Goal: Task Accomplishment & Management: Manage account settings

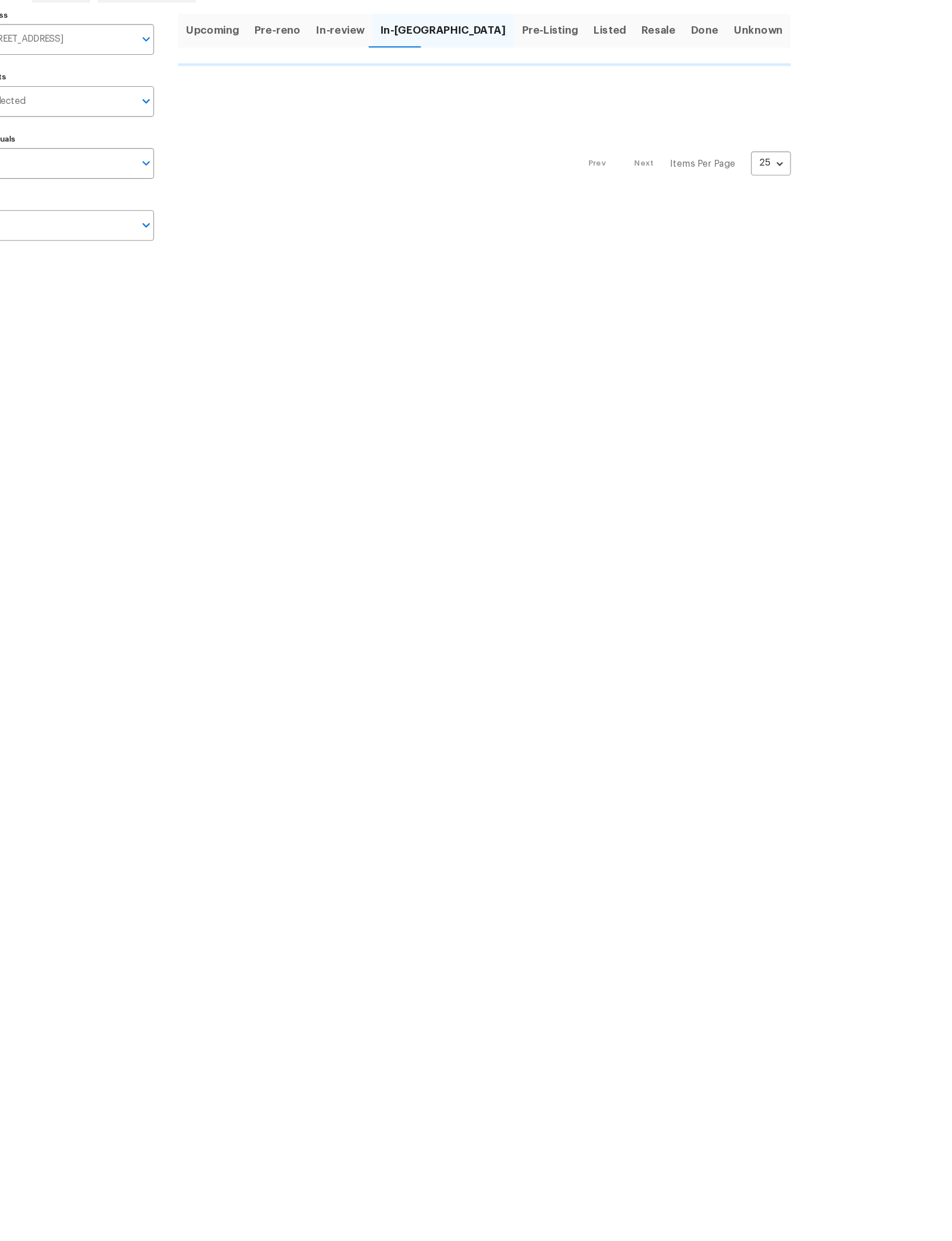
scroll to position [107, 47]
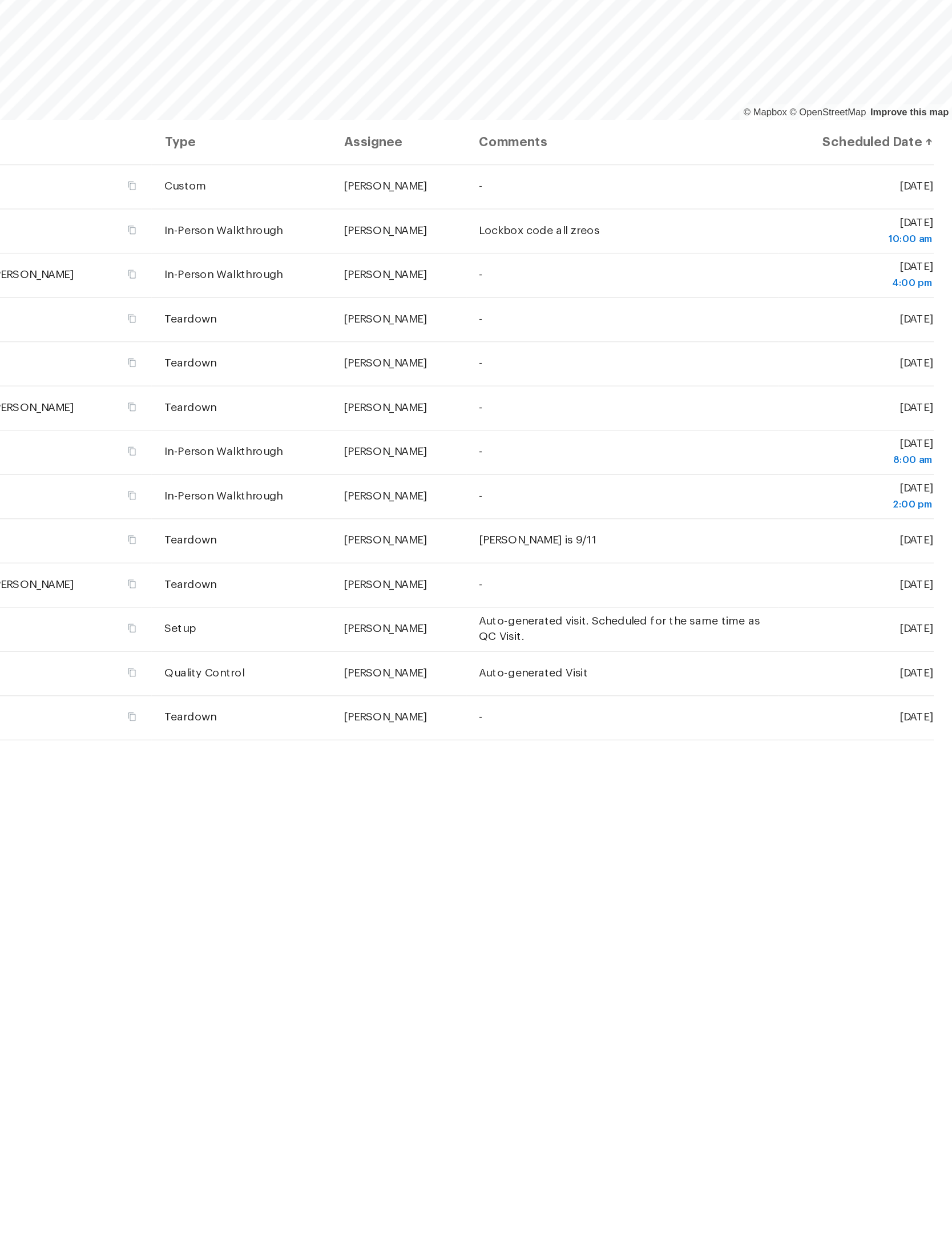
click at [0, 0] on icon at bounding box center [0, 0] width 0 height 0
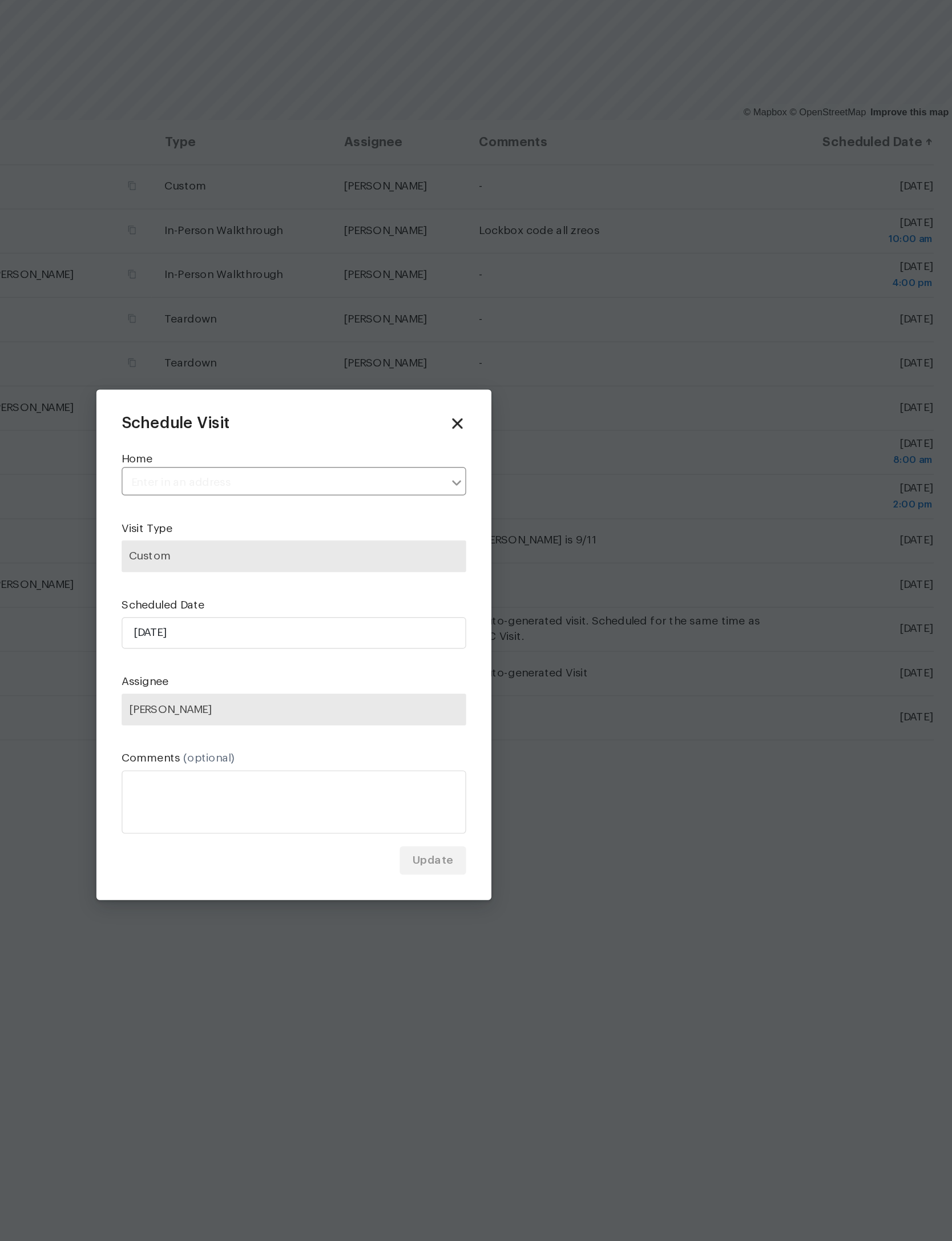
type input "[STREET_ADDRESS]"
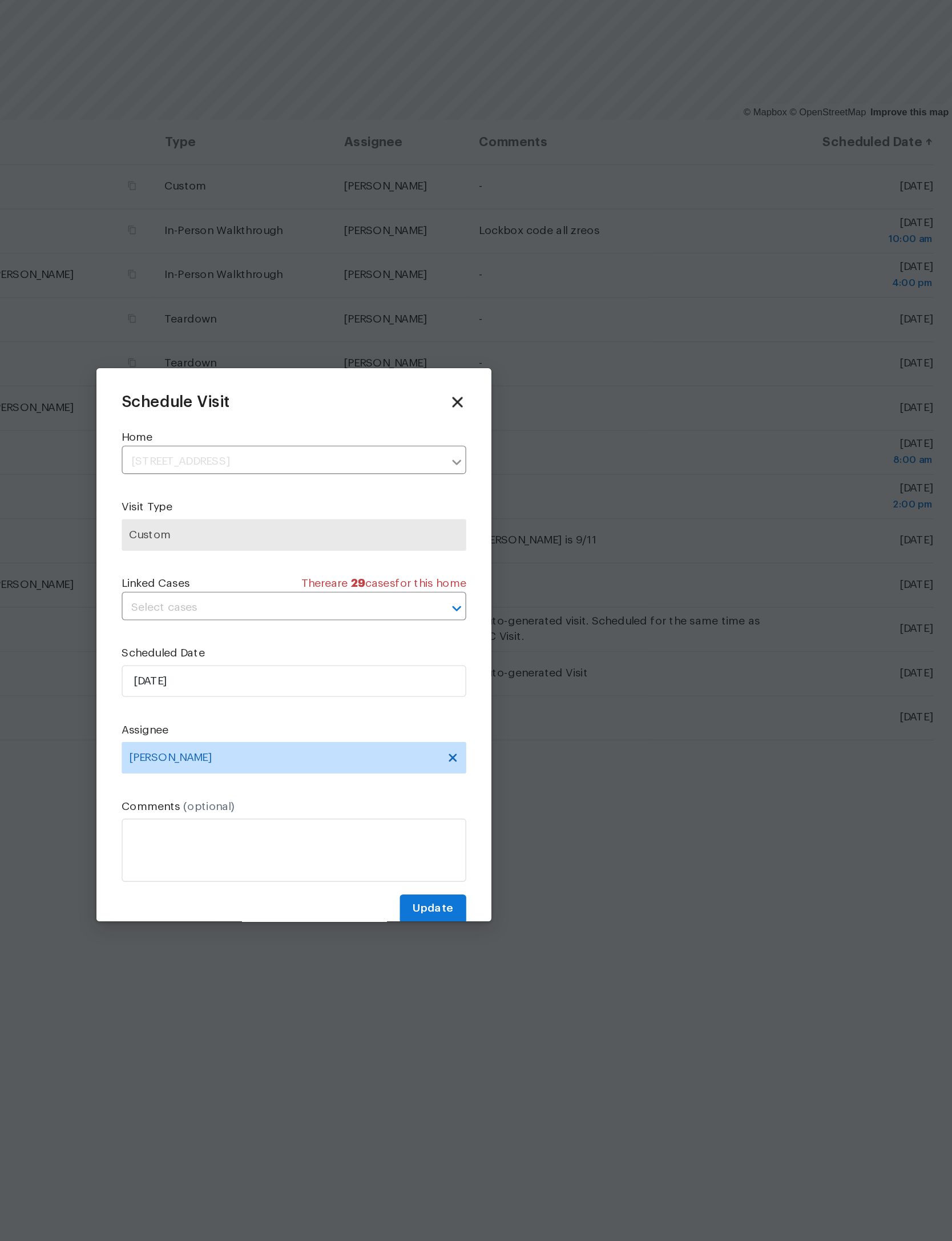
click at [352, 676] on label "Assignee" at bounding box center [476, 682] width 249 height 12
click at [352, 635] on input "9/2/2025" at bounding box center [476, 646] width 249 height 23
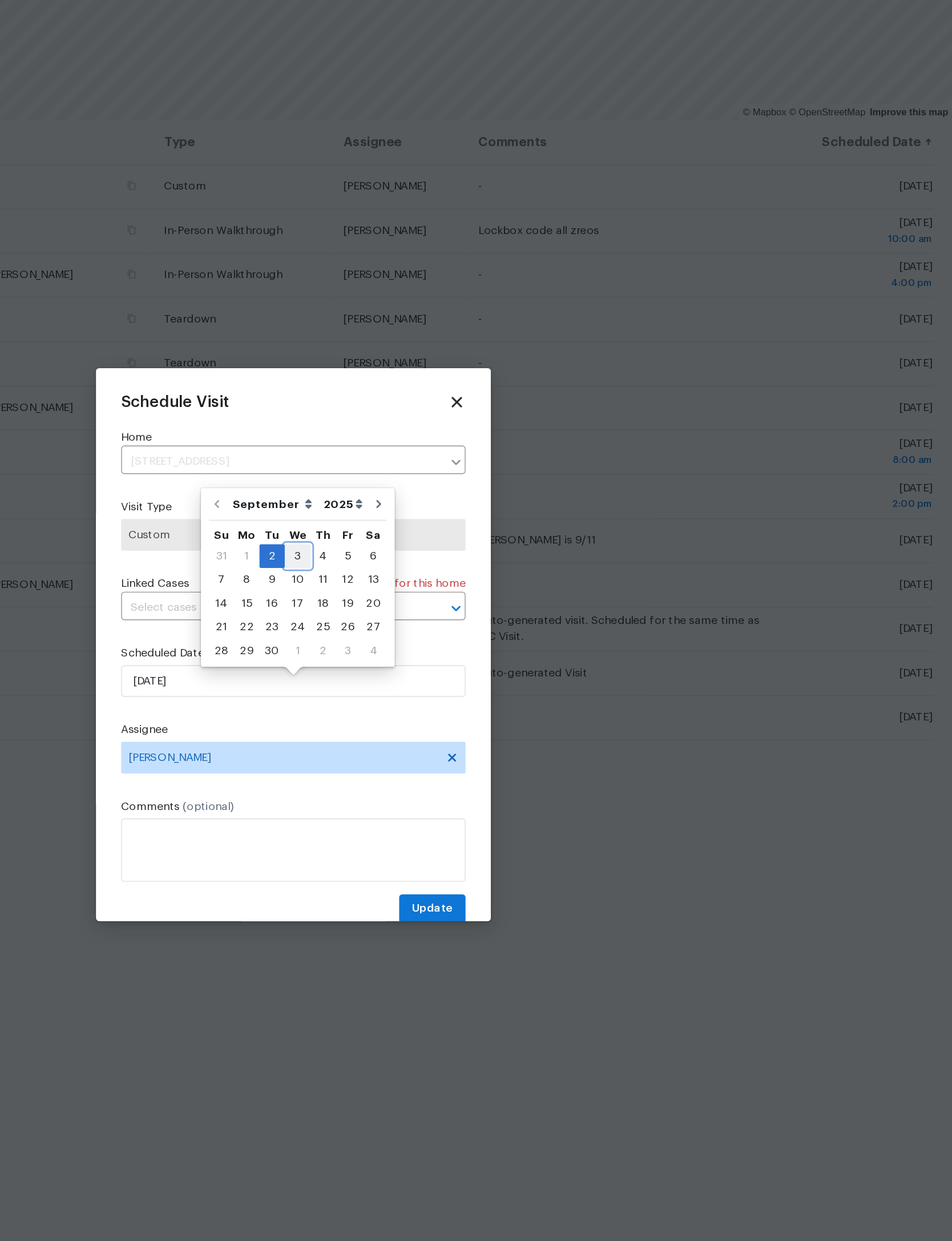
click at [470, 548] on div "3" at bounding box center [479, 556] width 19 height 16
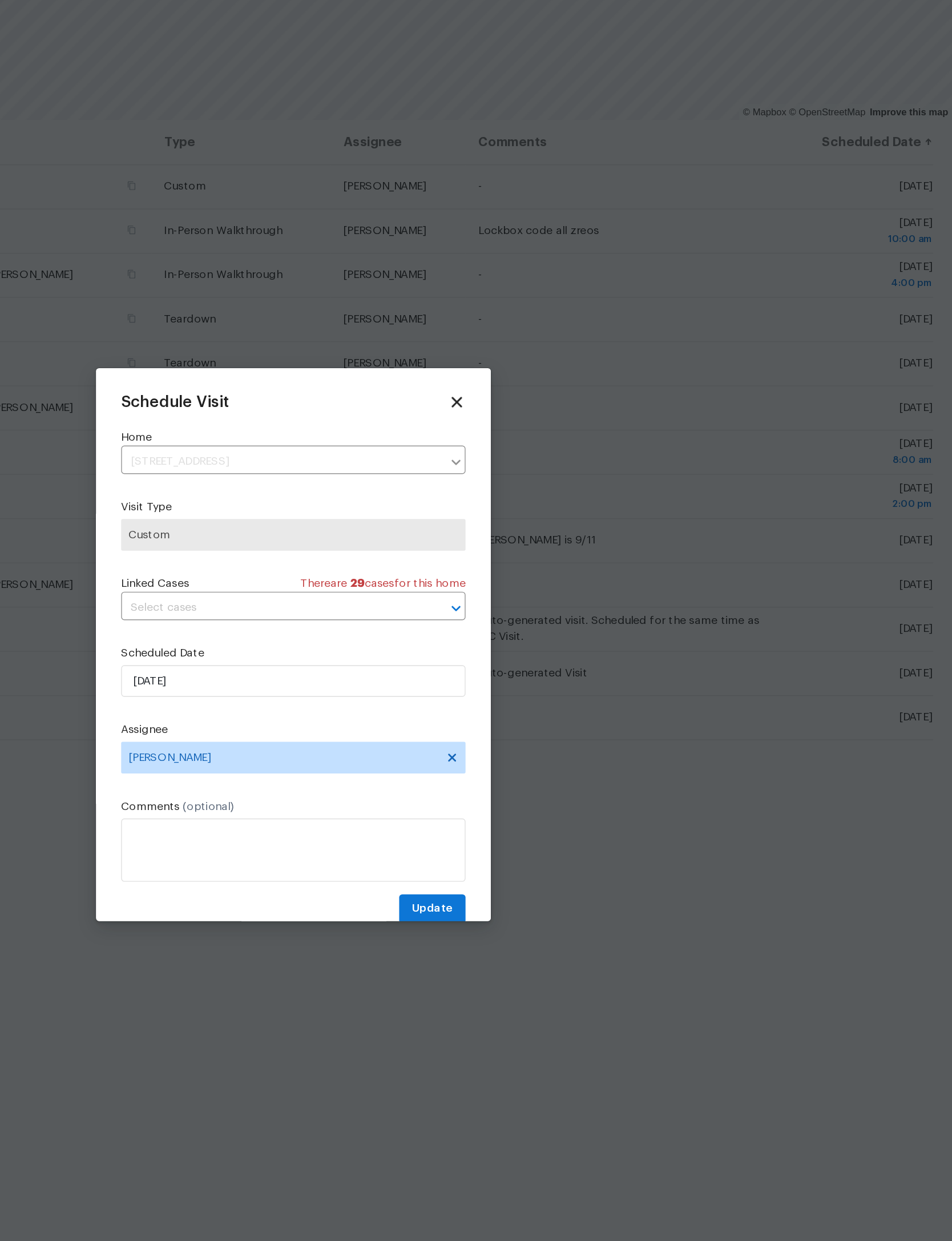
type input "9/3/2025"
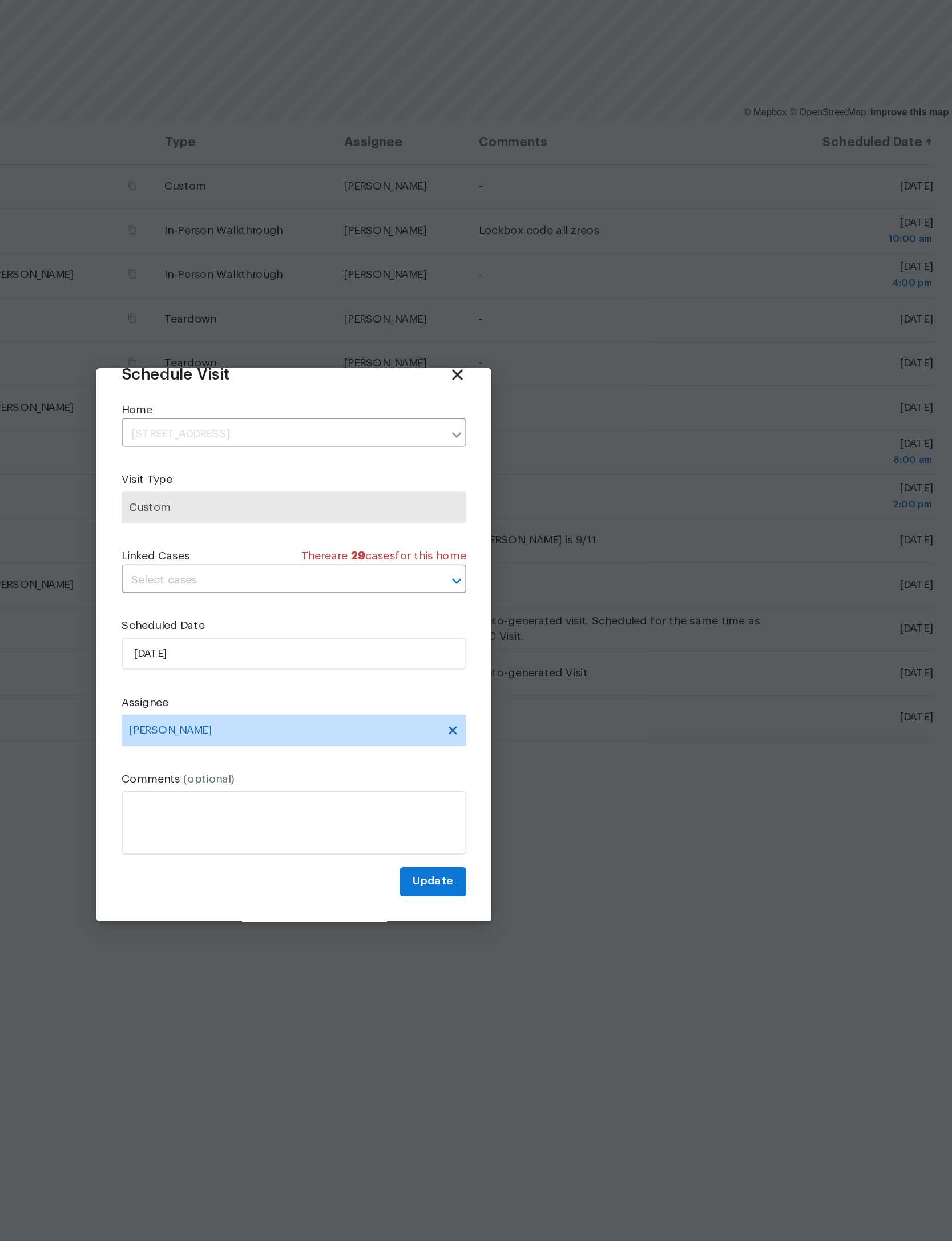
scroll to position [38, 0]
click at [562, 784] on span "Update" at bounding box center [577, 791] width 30 height 14
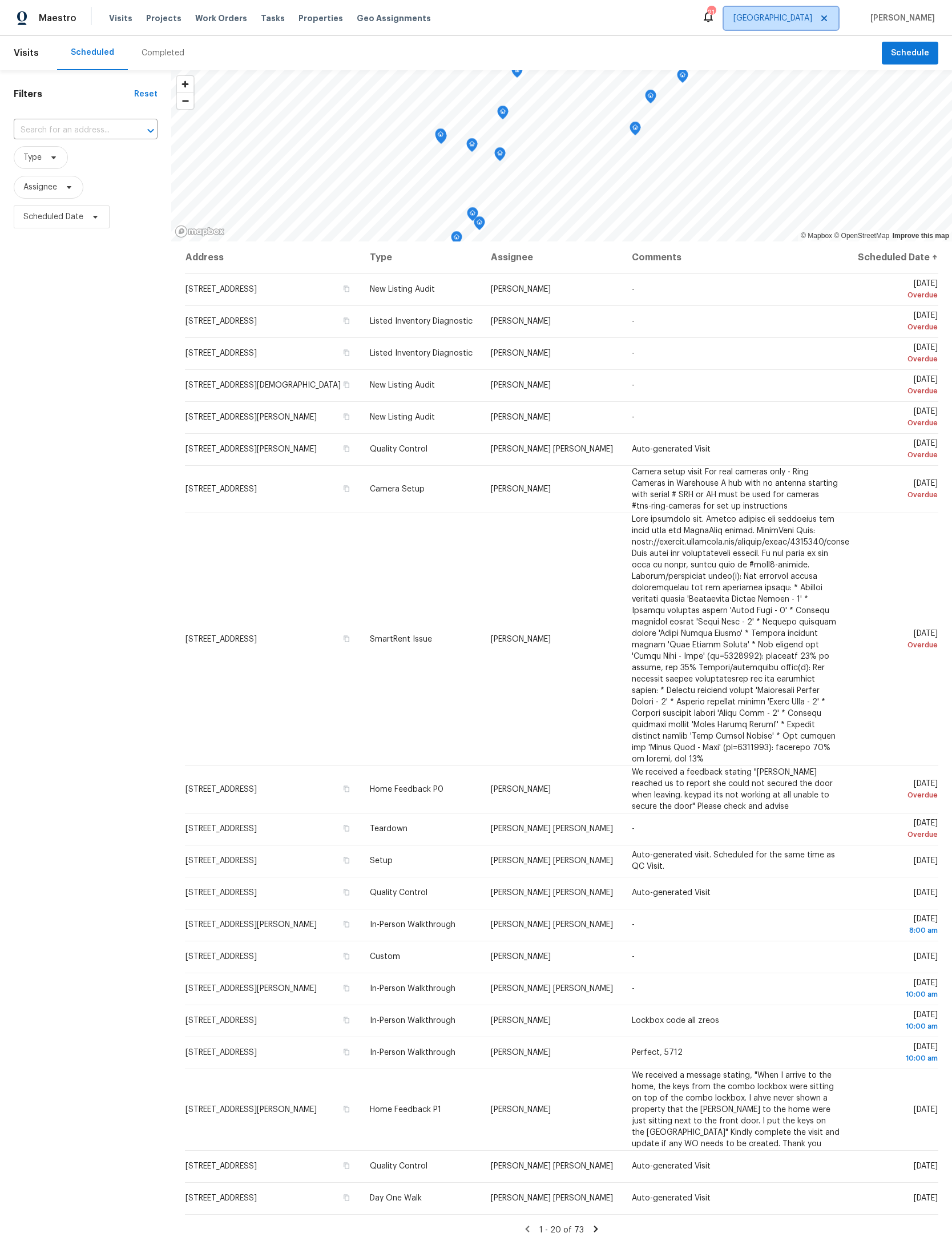
click at [820, 14] on icon at bounding box center [825, 18] width 9 height 9
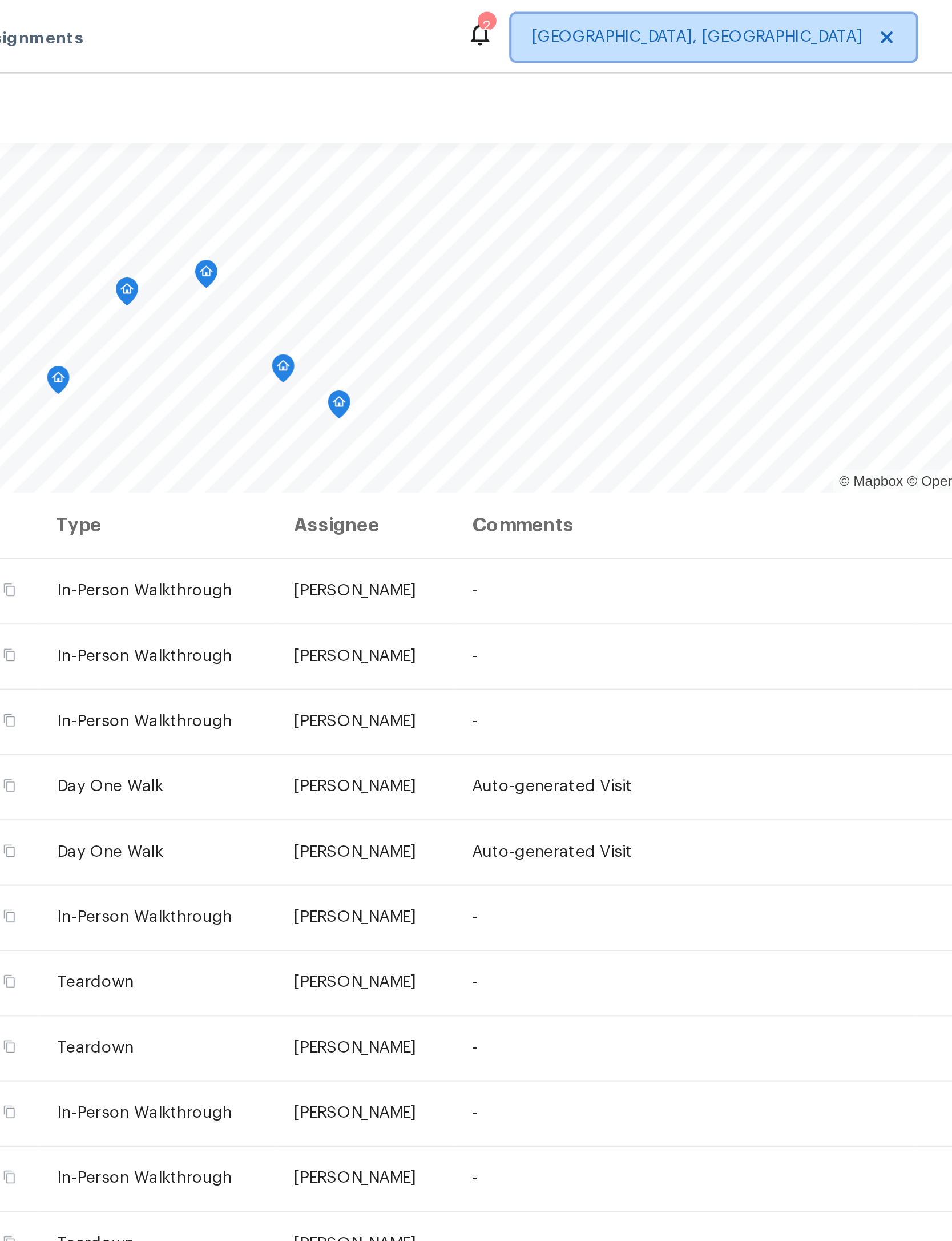
click at [816, 18] on span at bounding box center [822, 18] width 12 height 9
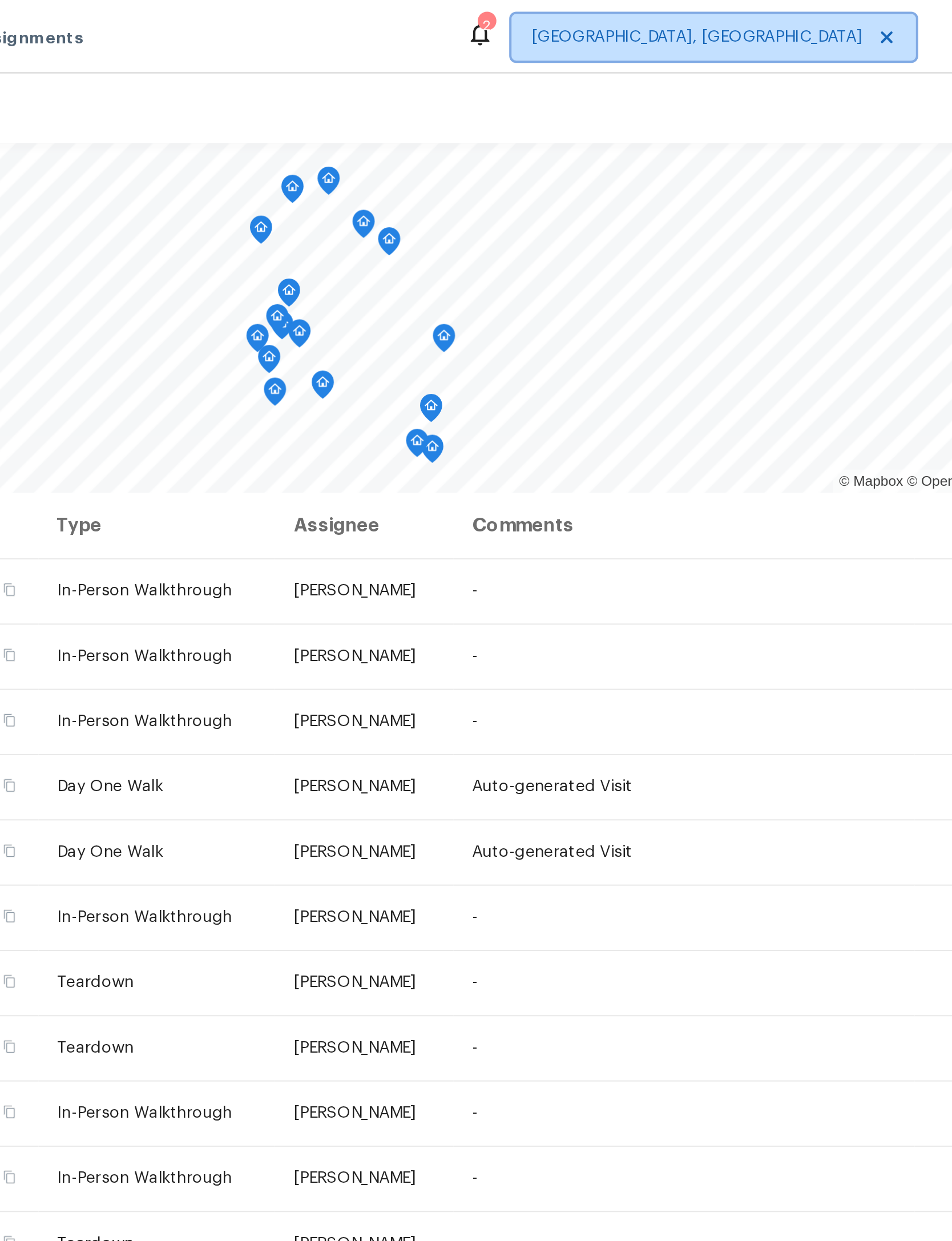
click at [650, 19] on span "[GEOGRAPHIC_DATA], [GEOGRAPHIC_DATA]" at bounding box center [732, 18] width 162 height 12
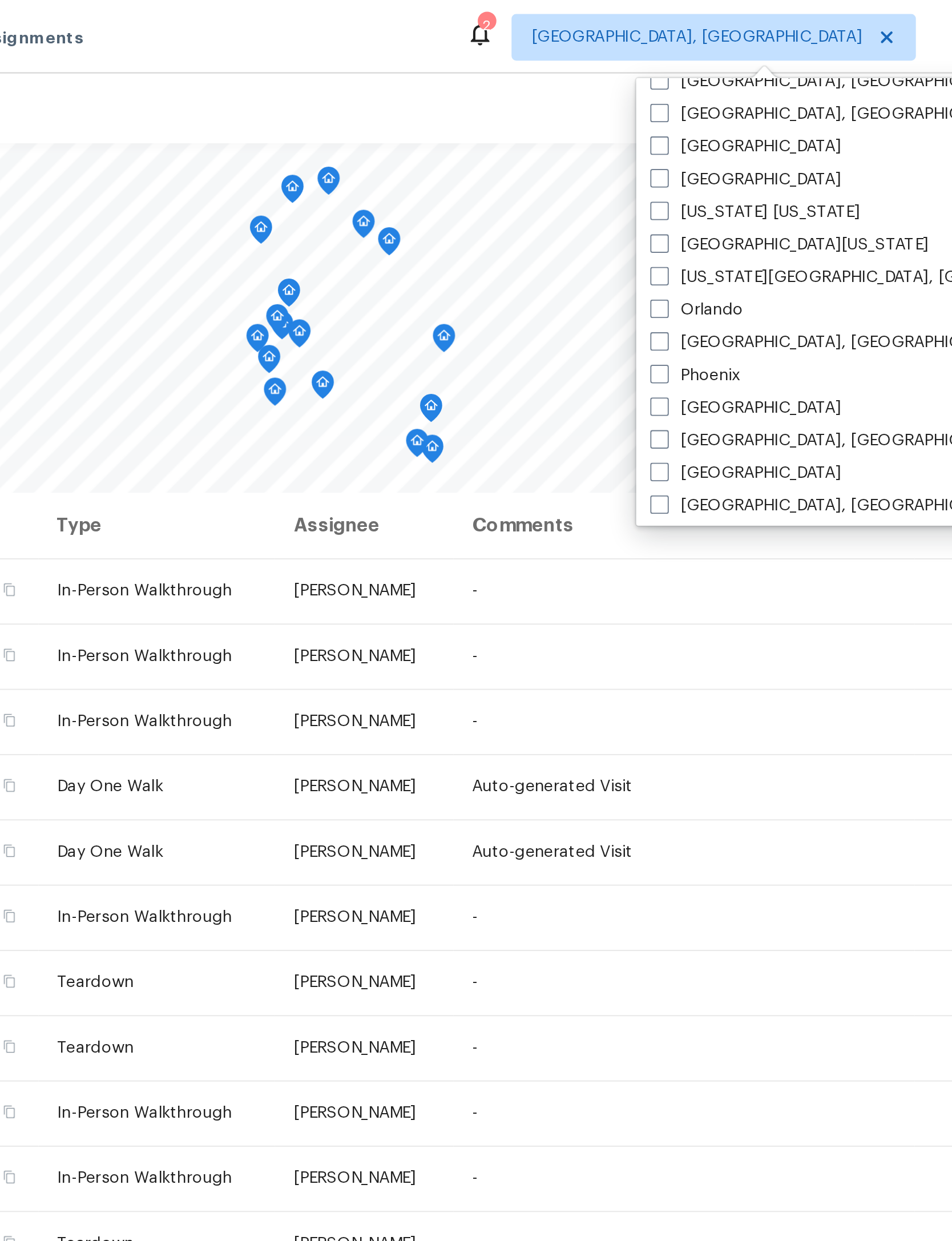
scroll to position [536, 0]
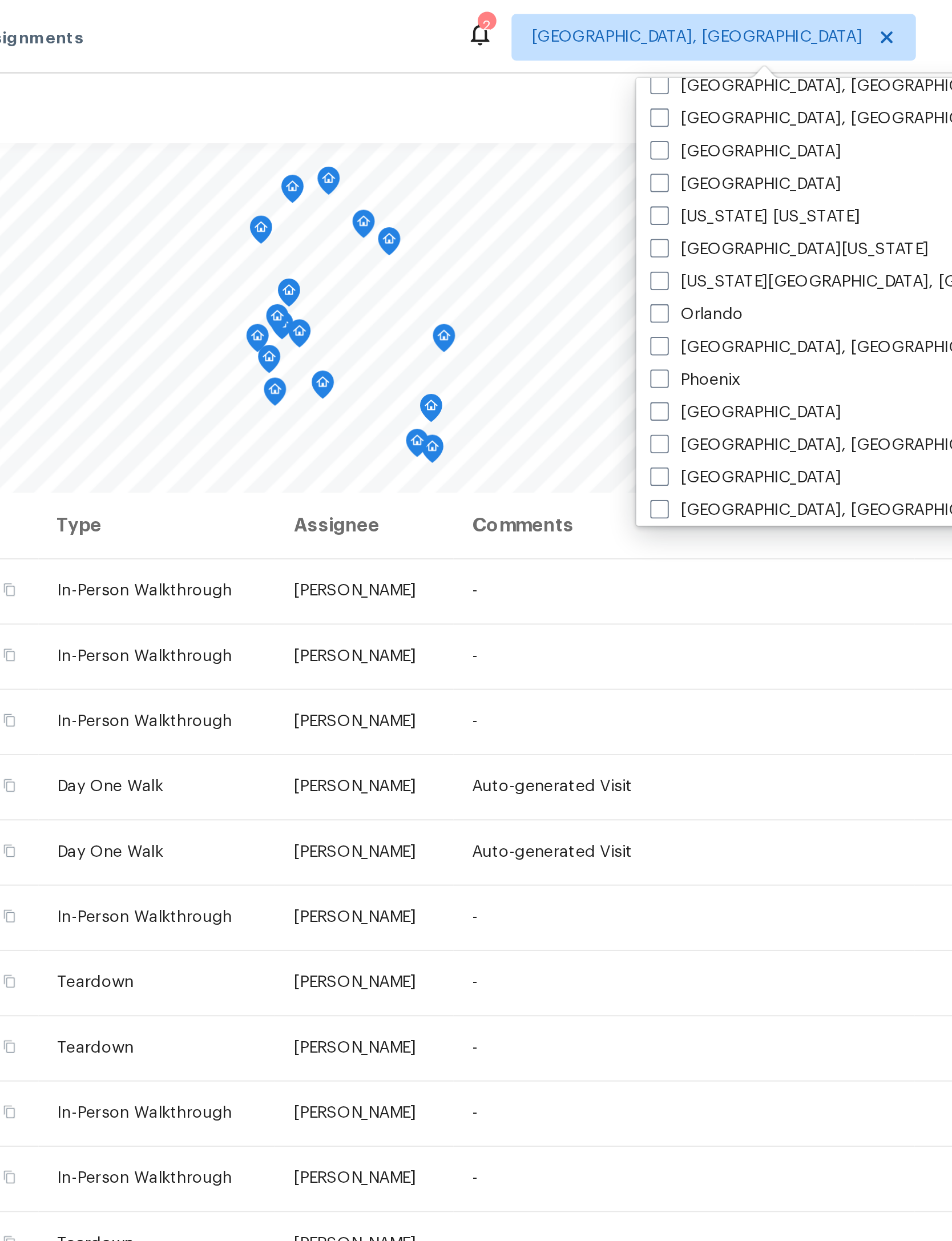
click at [708, 85] on span at bounding box center [713, 90] width 9 height 9
click at [708, 85] on input "[GEOGRAPHIC_DATA]" at bounding box center [712, 88] width 7 height 7
checkbox input "true"
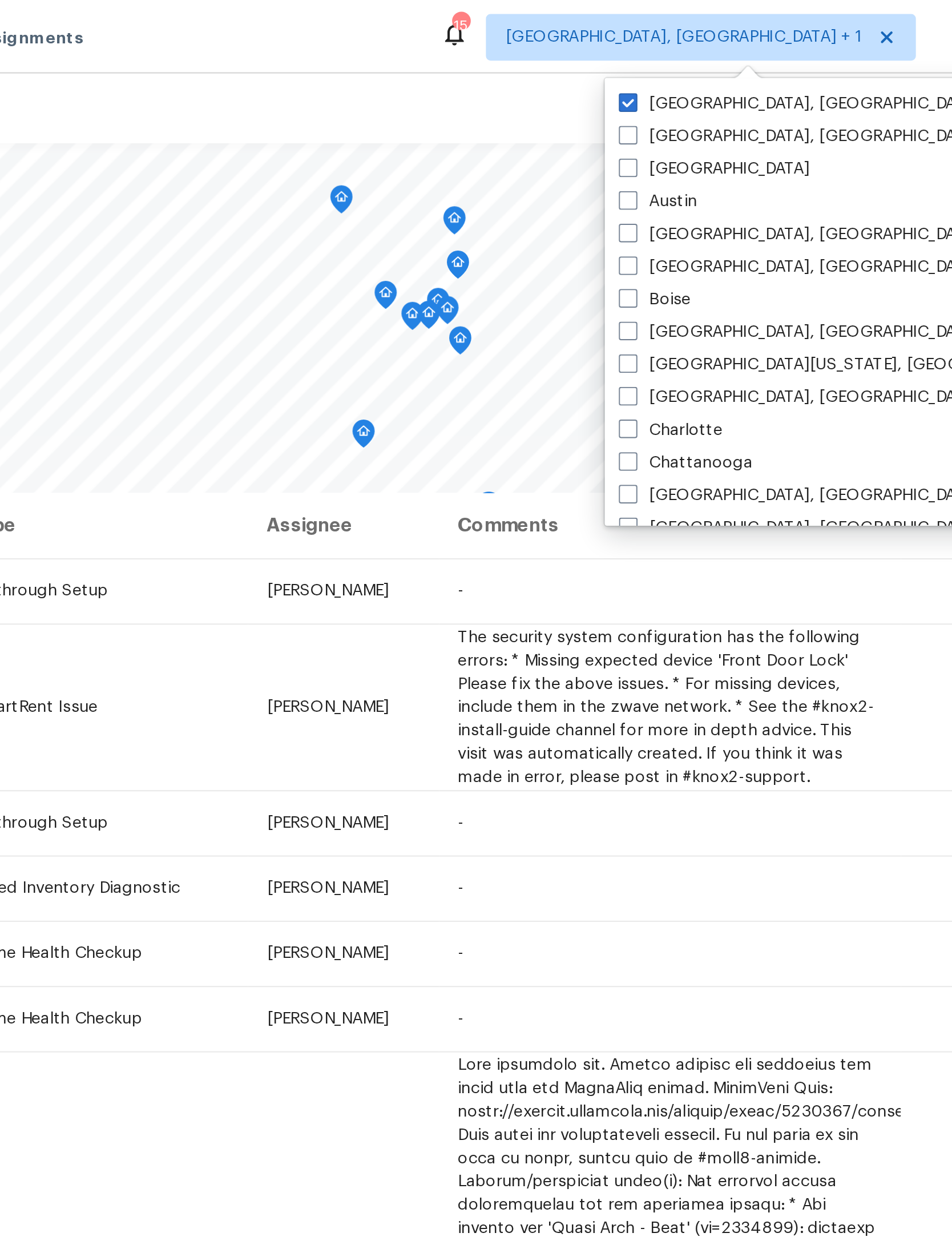
click at [689, 43] on div "[GEOGRAPHIC_DATA], [GEOGRAPHIC_DATA]" at bounding box center [804, 51] width 230 height 16
click at [693, 49] on span at bounding box center [698, 50] width 9 height 9
click at [693, 49] on input "[GEOGRAPHIC_DATA], [GEOGRAPHIC_DATA]" at bounding box center [697, 48] width 7 height 7
checkbox input "false"
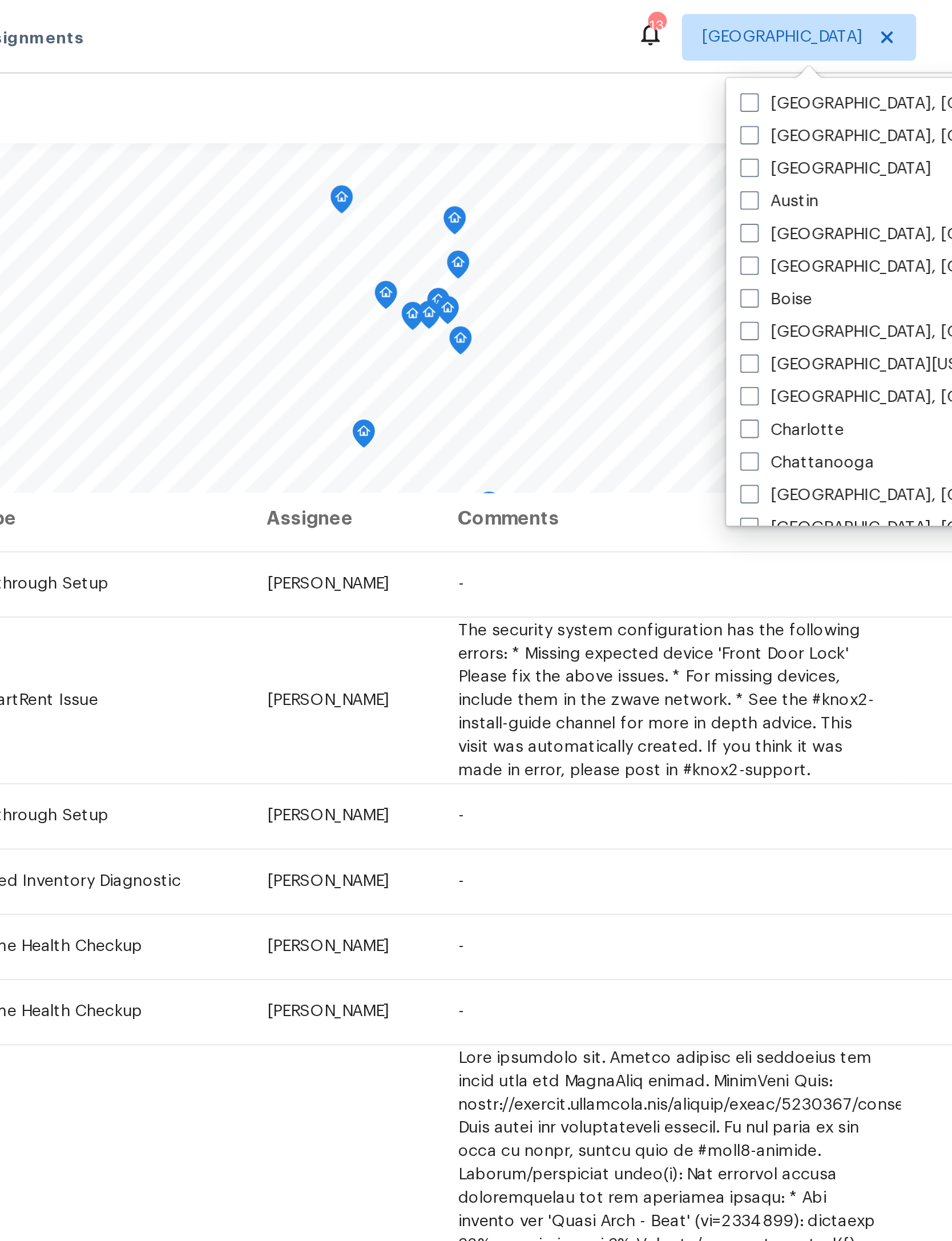
scroll to position [16, 0]
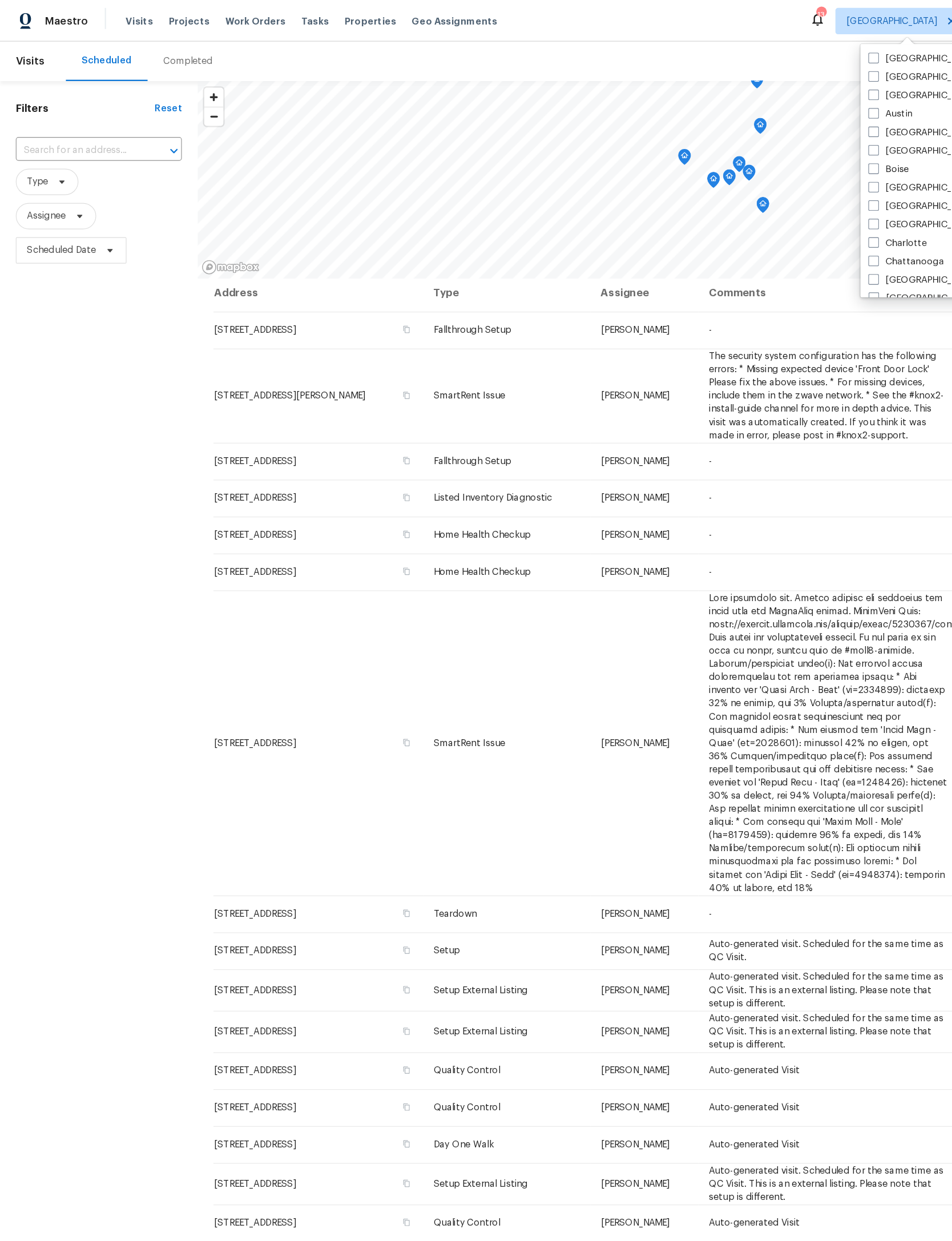
click at [73, 405] on div "Filters Reset ​ Type Assignee Scheduled Date" at bounding box center [86, 652] width 172 height 1164
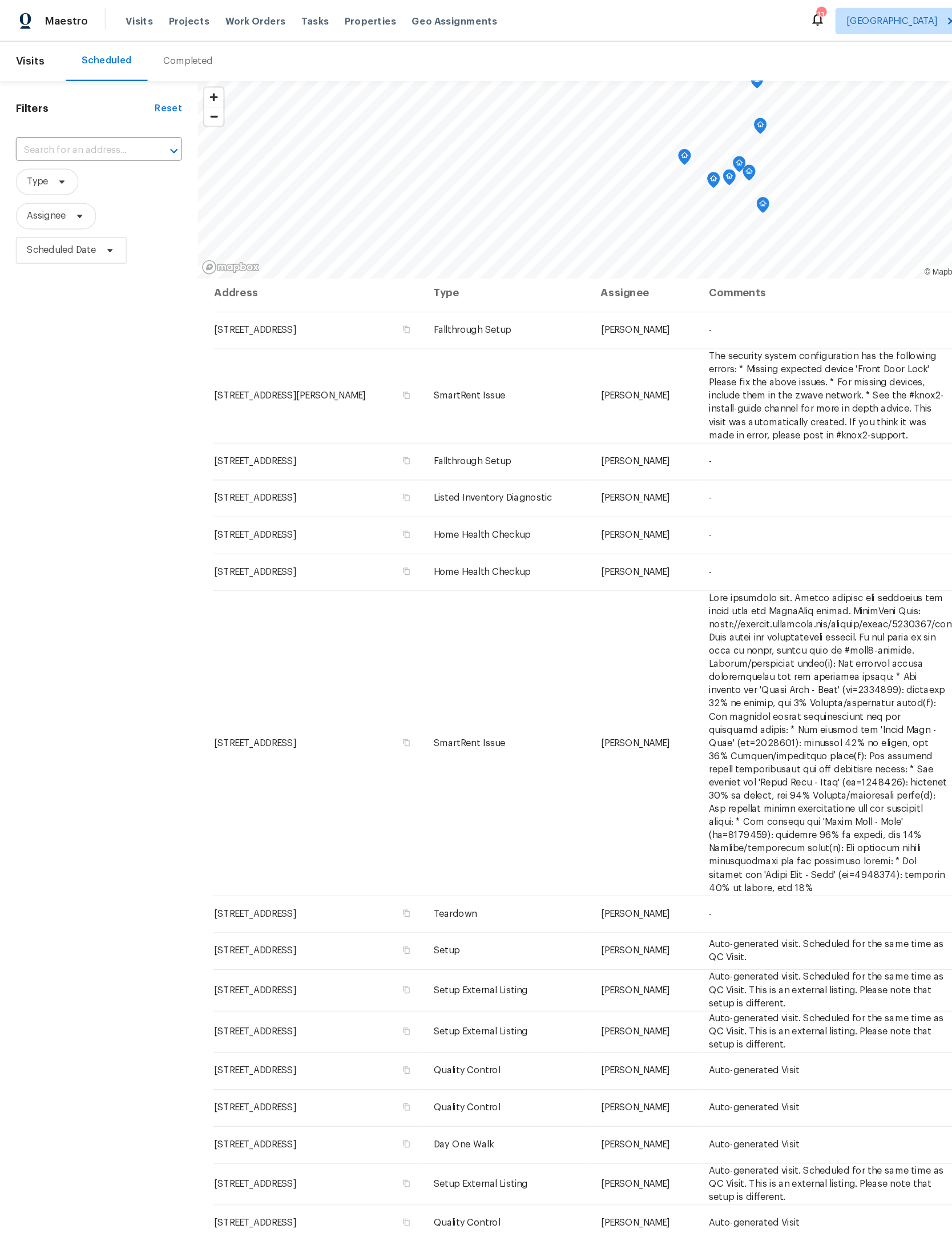
click at [160, 53] on div "Completed" at bounding box center [163, 53] width 43 height 12
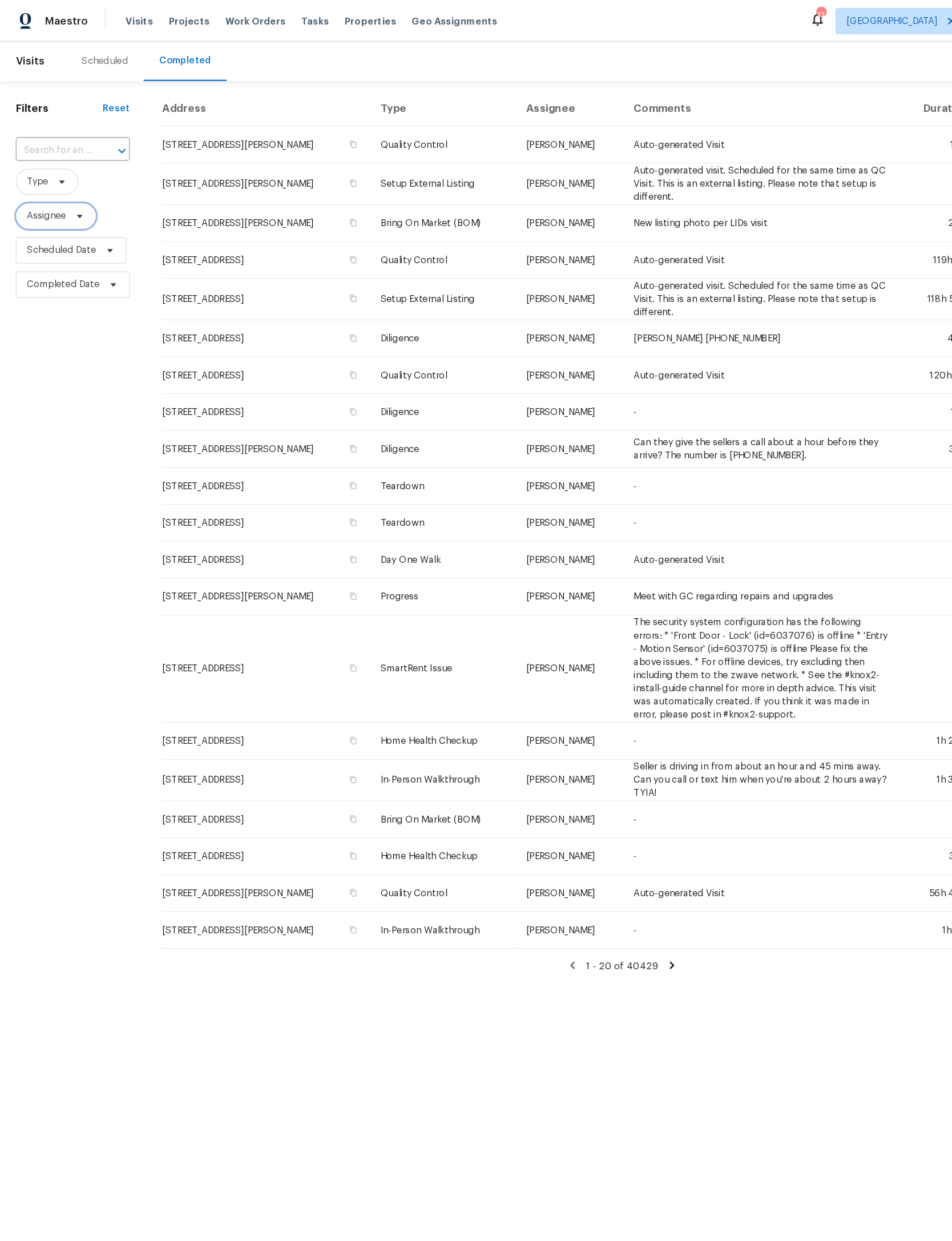
click at [83, 185] on span "Assignee" at bounding box center [48, 187] width 70 height 23
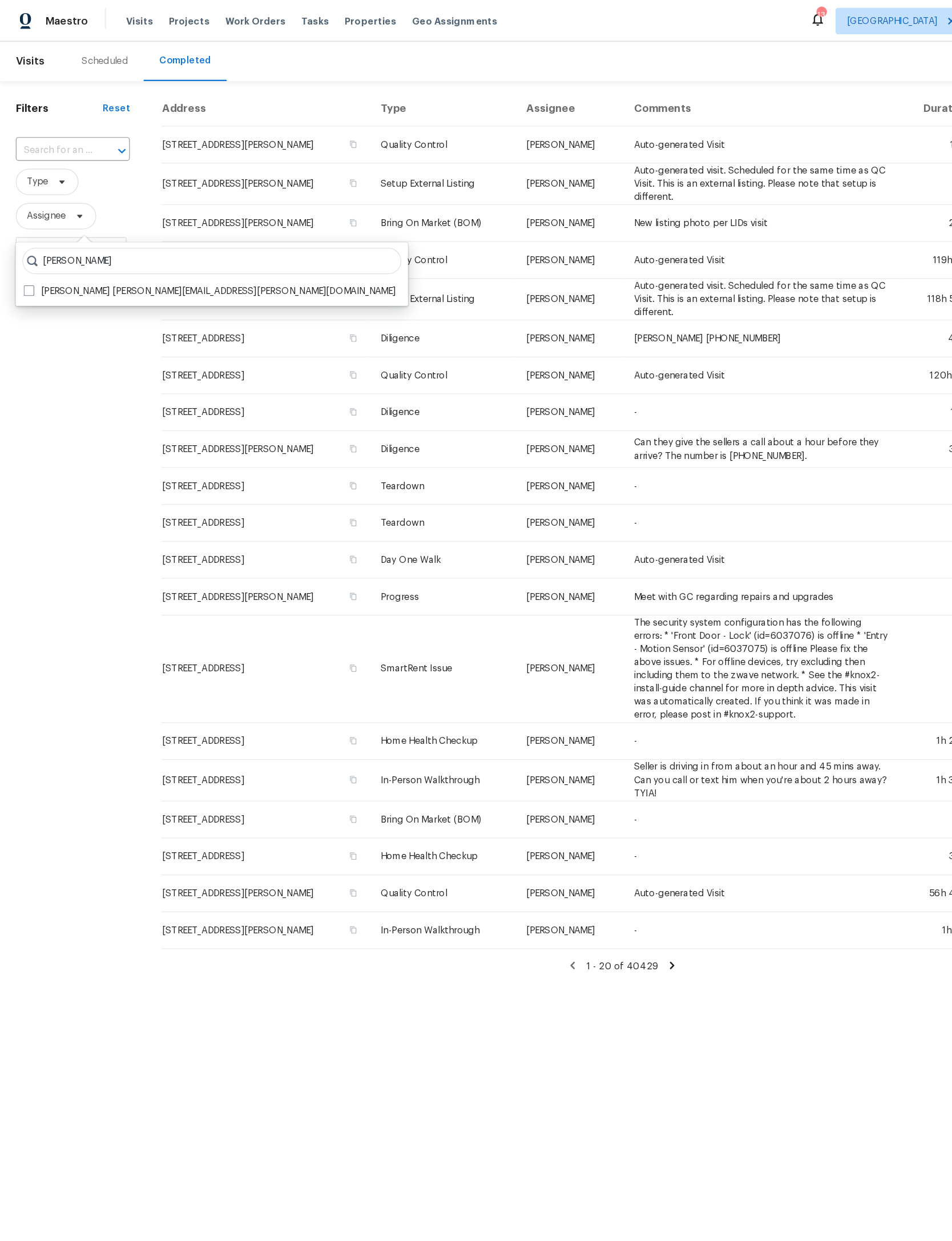
click at [31, 237] on input "[PERSON_NAME]" at bounding box center [183, 225] width 328 height 23
type input "[PERSON_NAME]"
click at [33, 247] on label "[PERSON_NAME] [PERSON_NAME][EMAIL_ADDRESS][PERSON_NAME][DOMAIN_NAME]" at bounding box center [182, 253] width 322 height 12
click at [28, 247] on input "[PERSON_NAME] [PERSON_NAME][EMAIL_ADDRESS][PERSON_NAME][DOMAIN_NAME]" at bounding box center [24, 250] width 7 height 7
checkbox input "true"
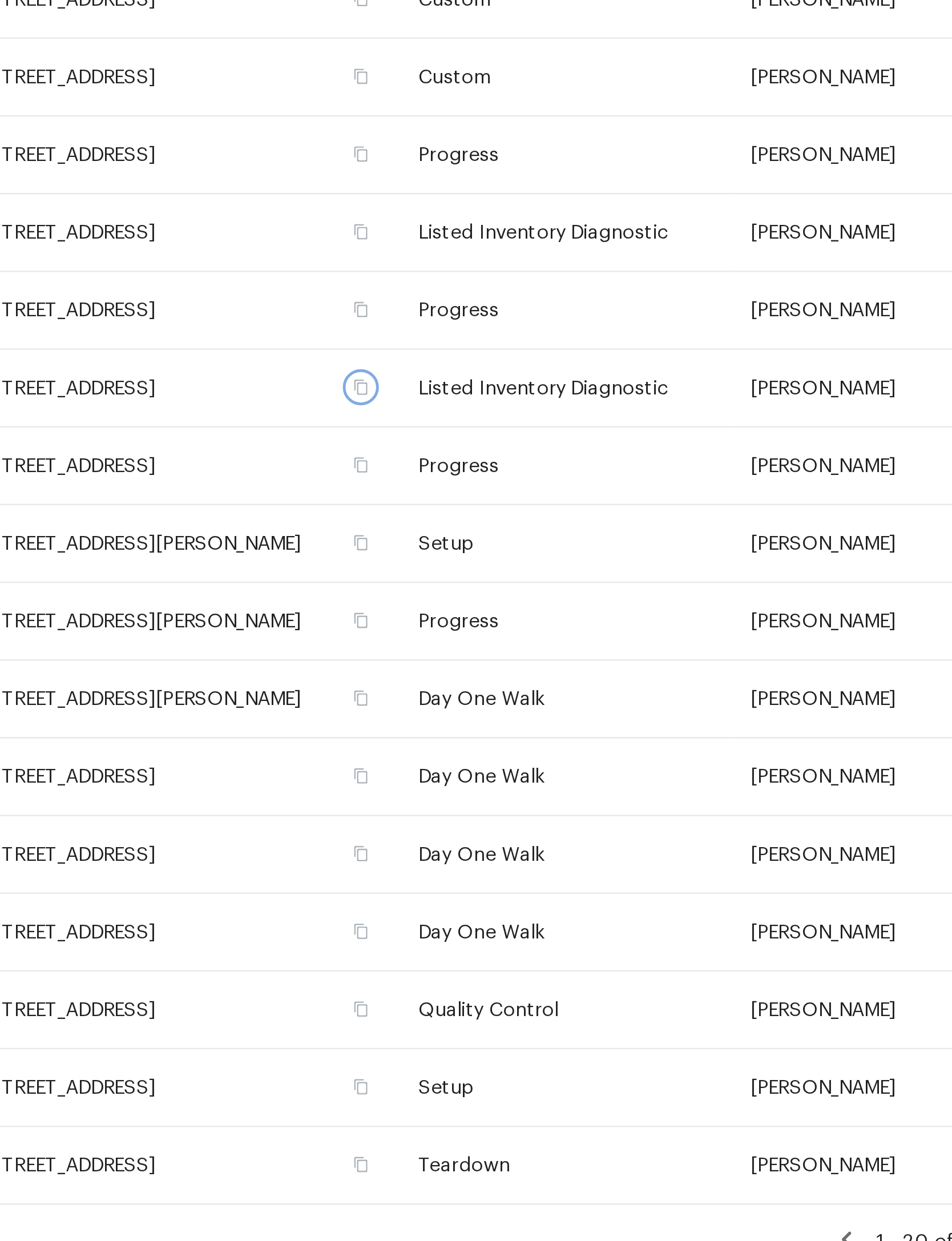
click at [310, 411] on button "button" at bounding box center [315, 416] width 10 height 10
click at [200, 402] on td "[STREET_ADDRESS]" at bounding box center [244, 417] width 171 height 32
